Goal: Information Seeking & Learning: Compare options

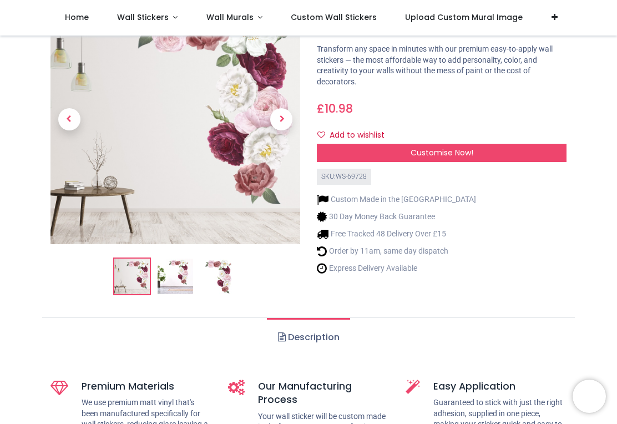
scroll to position [88, 0]
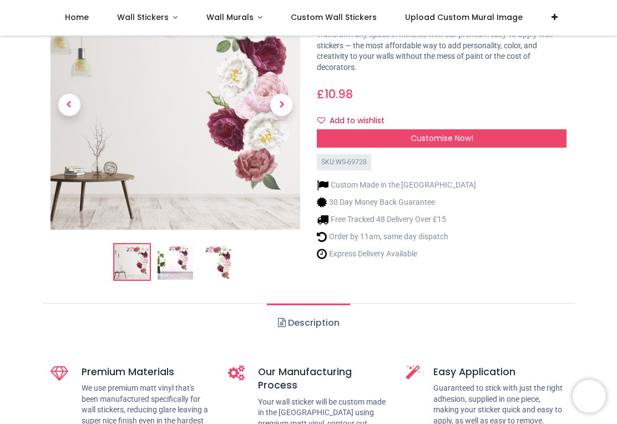
click at [176, 267] on img at bounding box center [175, 261] width 35 height 35
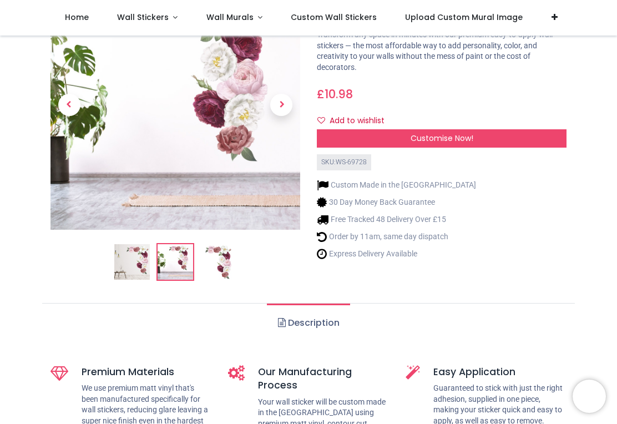
click at [218, 244] on img at bounding box center [218, 261] width 35 height 35
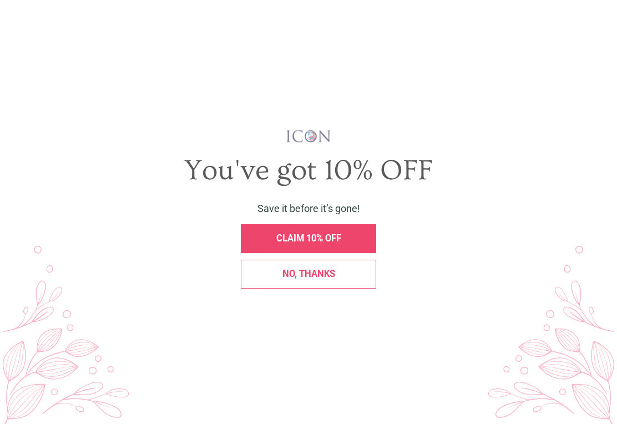
scroll to position [0, 0]
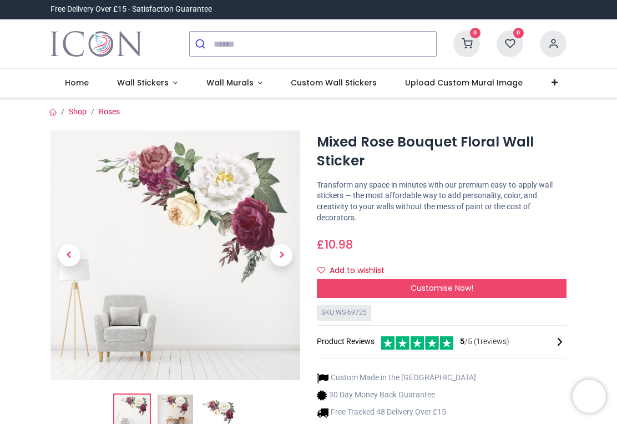
click at [277, 255] on span "Next" at bounding box center [281, 255] width 22 height 22
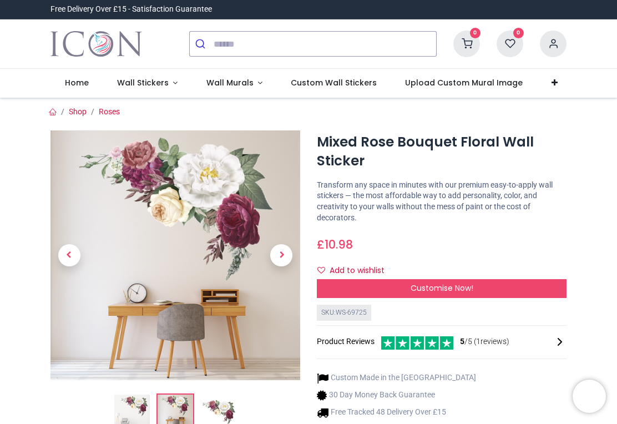
click at [283, 255] on span "Next" at bounding box center [281, 255] width 22 height 22
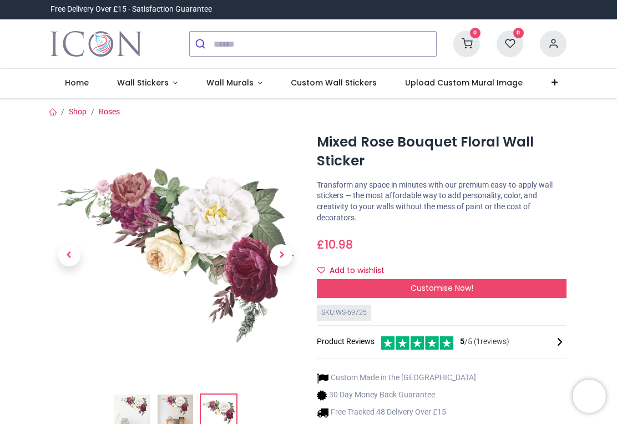
click at [285, 257] on span "Next" at bounding box center [281, 255] width 22 height 22
